Goal: Task Accomplishment & Management: Complete application form

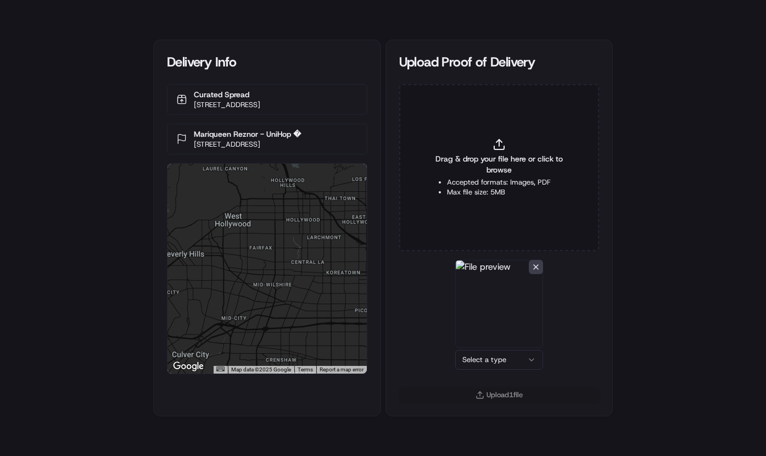
click at [508, 361] on html "Delivery Info Curated Spread [STREET_ADDRESS] Mariqueen Reznor - UniHop � [STRE…" at bounding box center [383, 228] width 766 height 456
click at [503, 400] on button "Upload 1 file" at bounding box center [499, 394] width 201 height 15
